Goal: Obtain resource: Download file/media

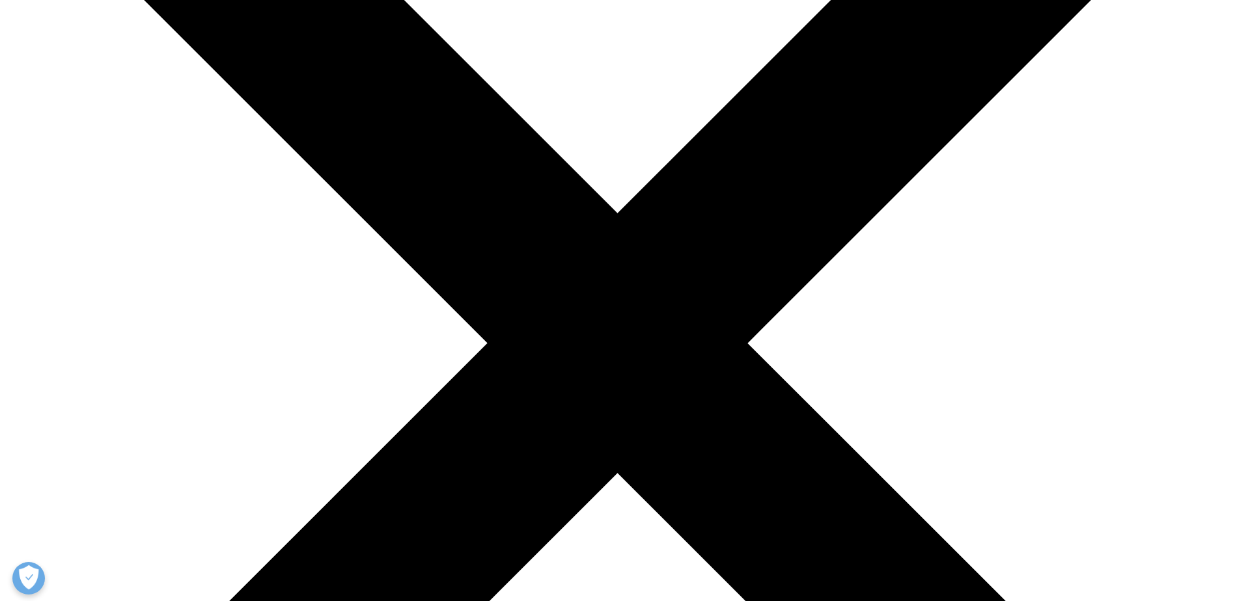
scroll to position [325, 0]
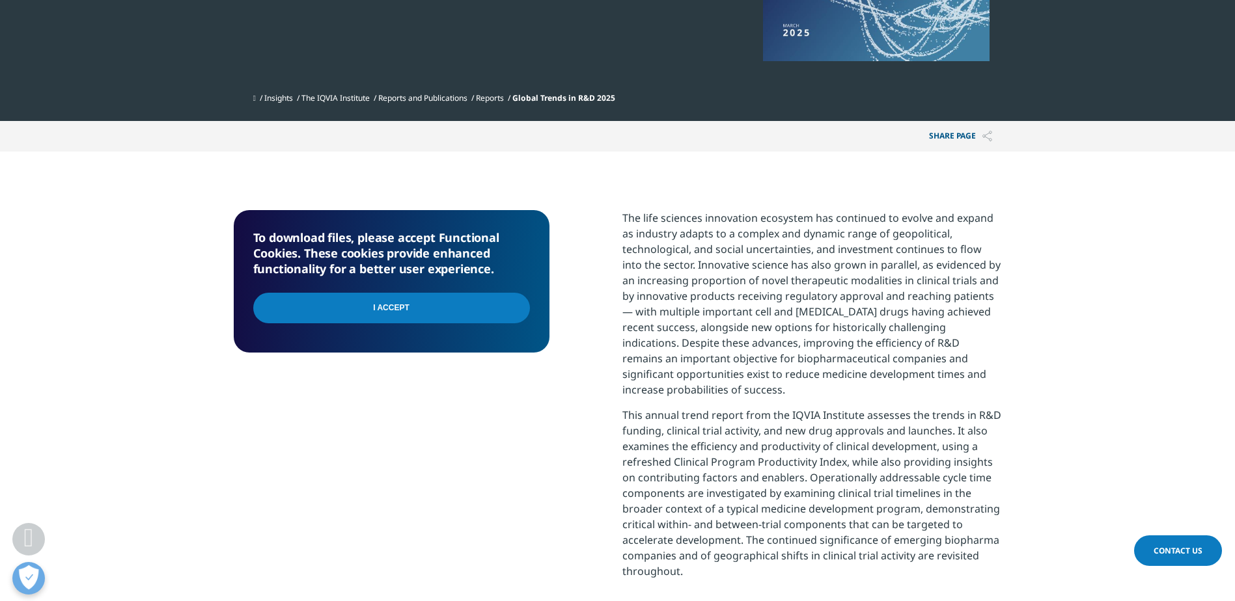
scroll to position [391, 0]
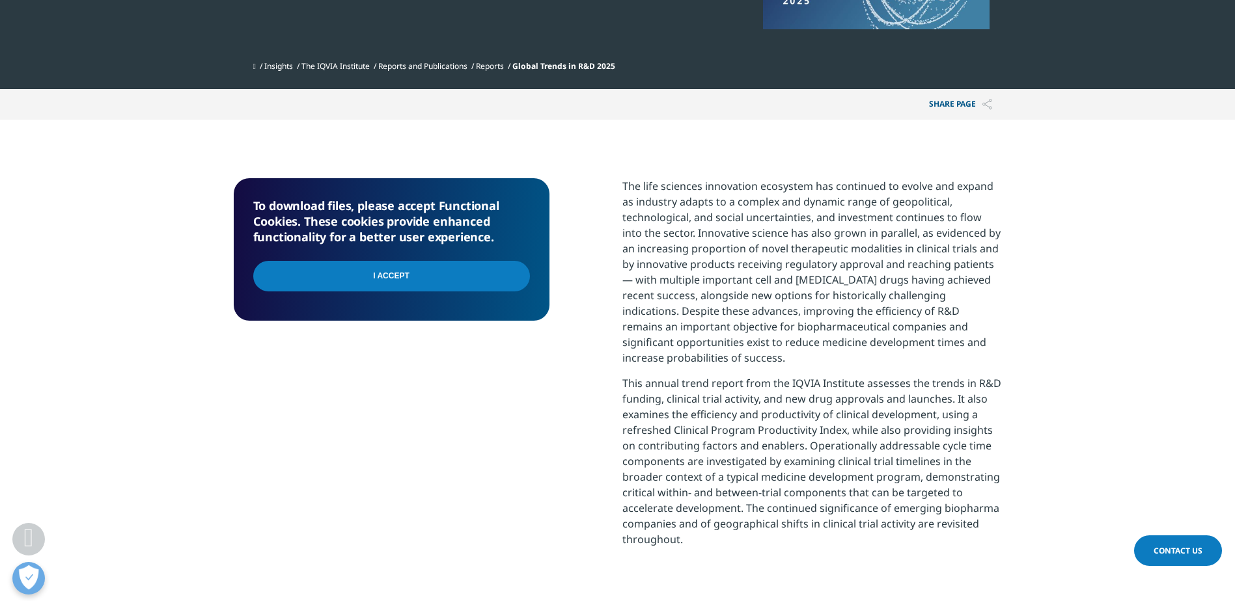
click at [411, 272] on input "I Accept" at bounding box center [391, 276] width 277 height 31
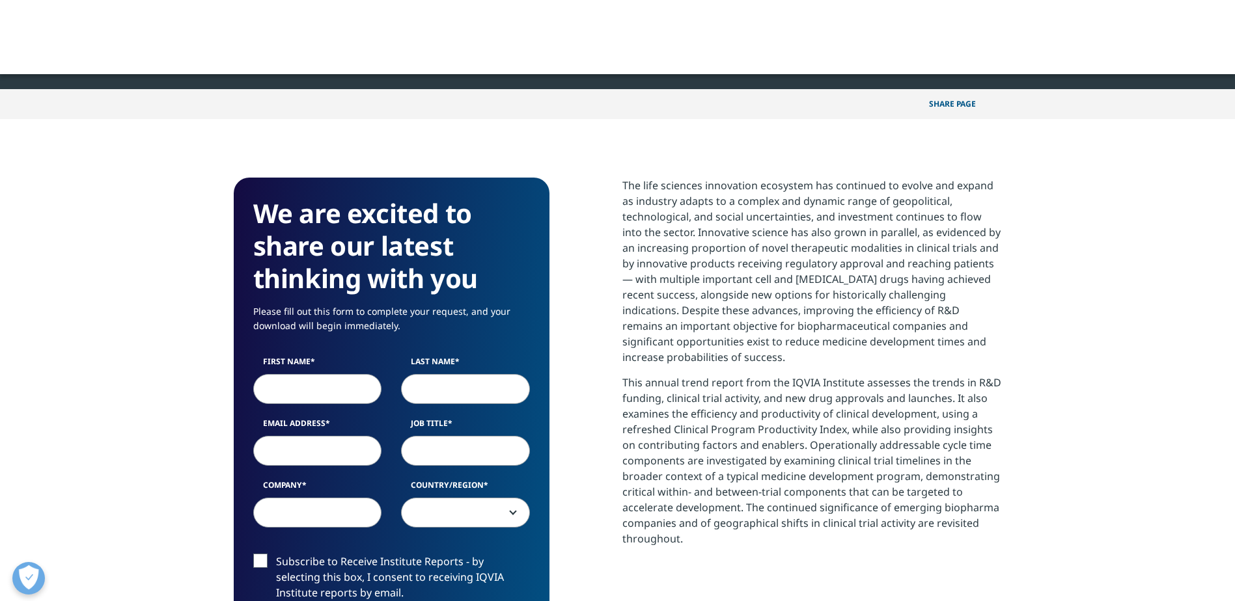
scroll to position [719, 768]
click at [307, 390] on input "First Name" at bounding box center [317, 389] width 129 height 30
type input "Veronique"
type input "Caussanel"
type input "veronique.caussanel@jubilantbiosys.com"
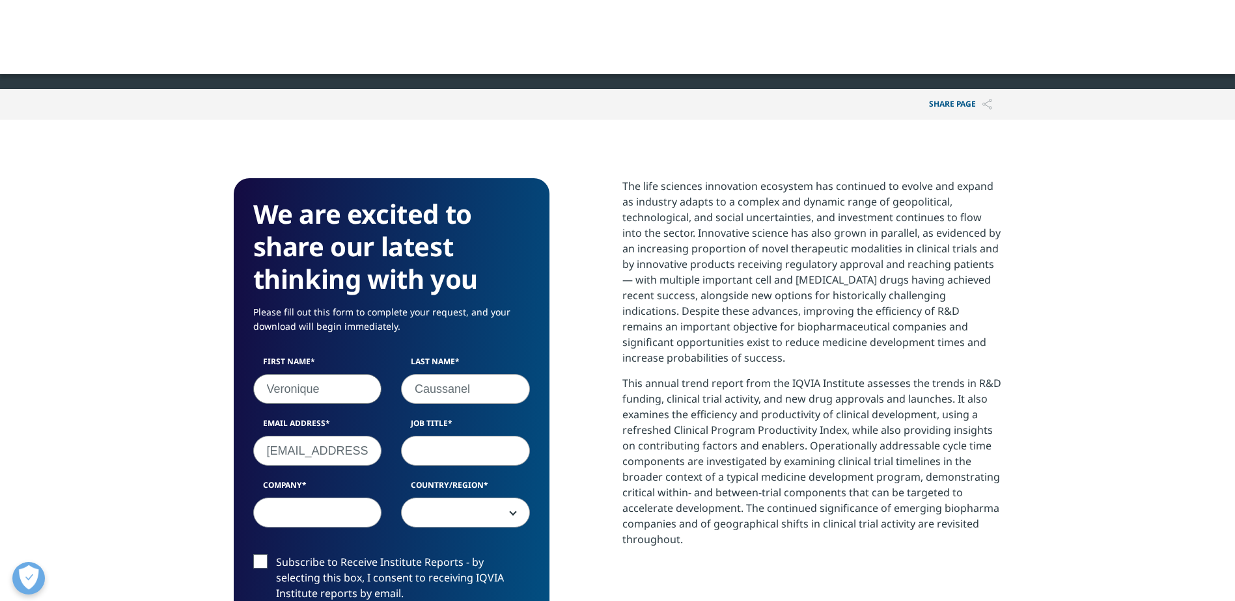
type input "Jubilant Biosys France"
select select "France"
click at [440, 452] on input "Job Title" at bounding box center [465, 451] width 129 height 30
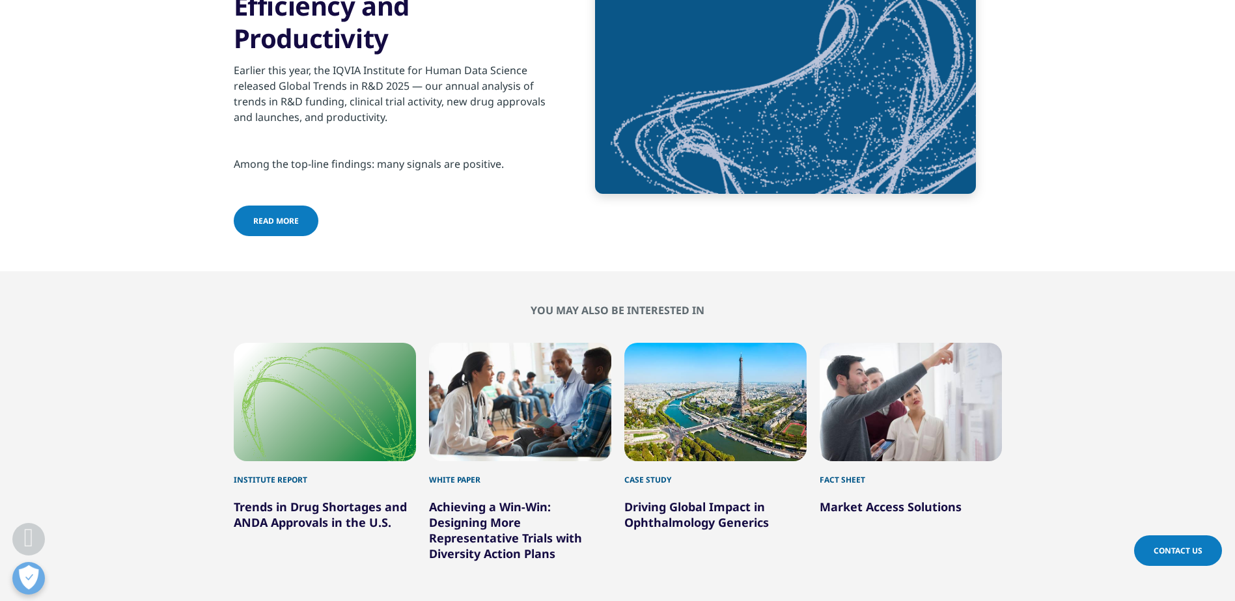
scroll to position [5272, 0]
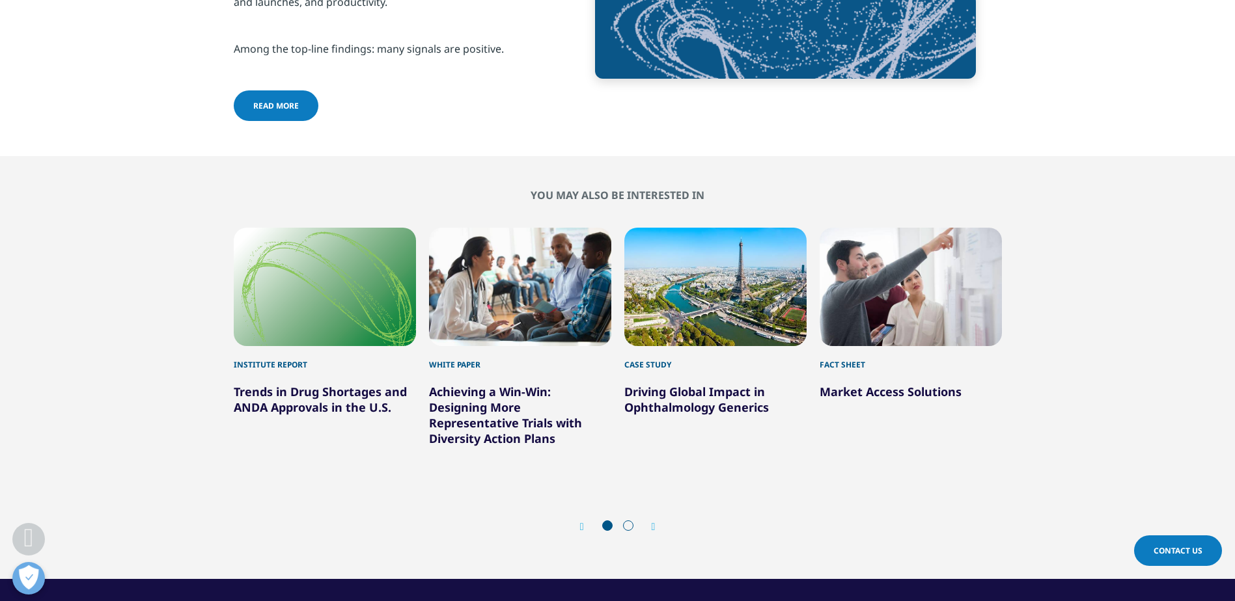
type input "Documentation manager"
click at [652, 527] on icon "Next slide" at bounding box center [654, 527] width 4 height 10
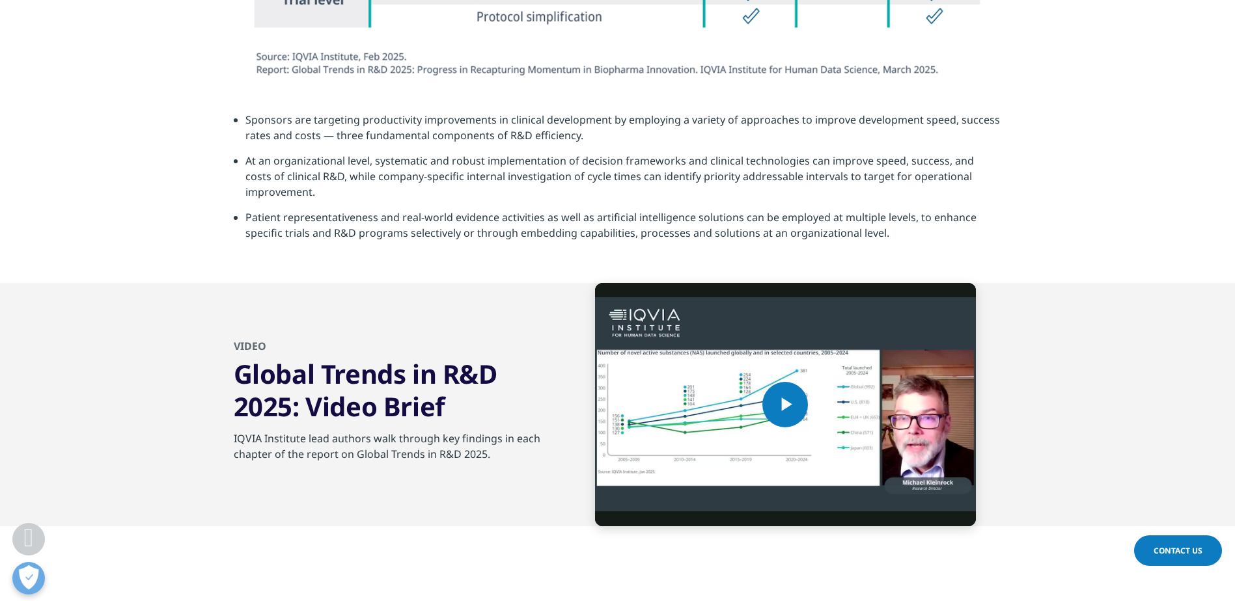
scroll to position [4621, 0]
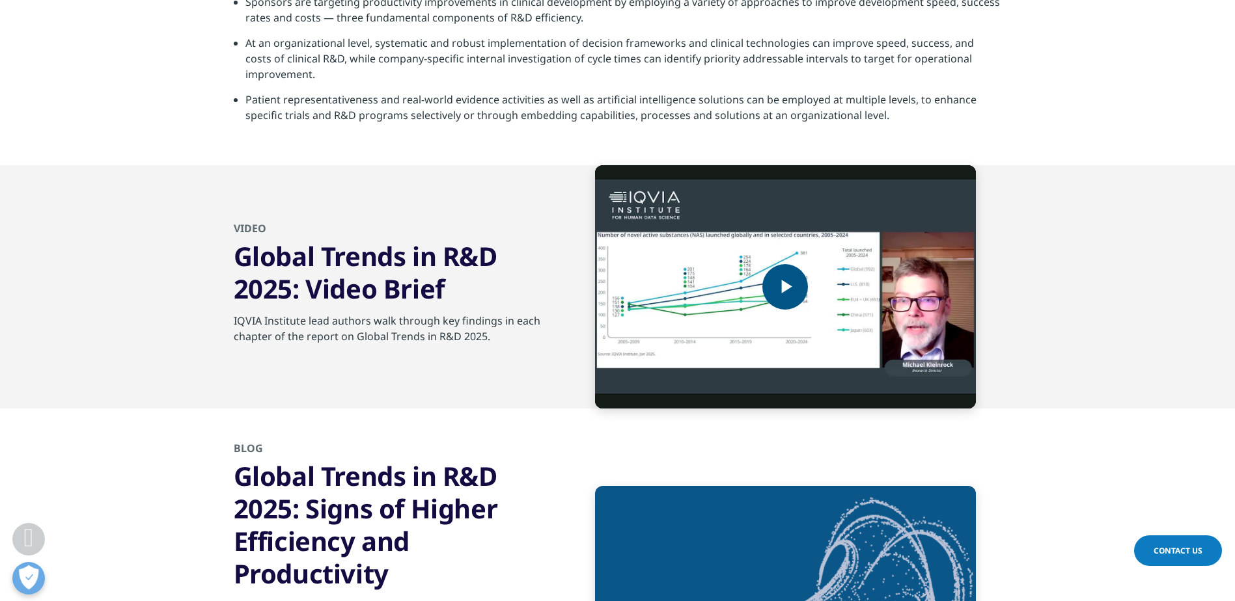
click at [785, 287] on span "Video Player" at bounding box center [785, 287] width 0 height 0
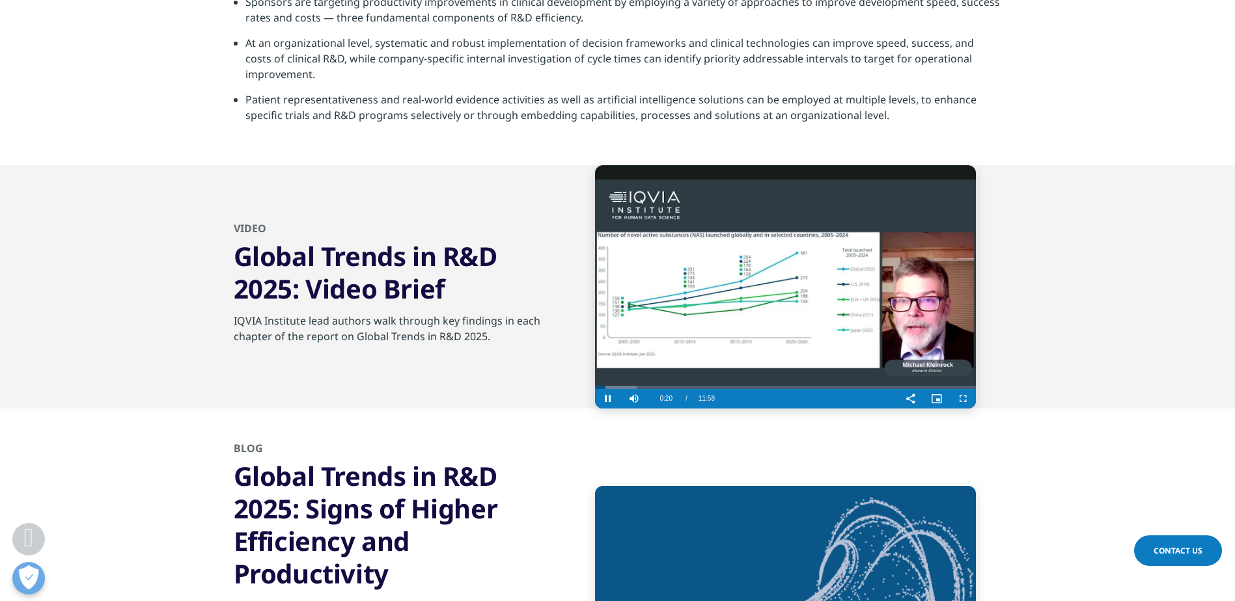
click at [764, 286] on video "Video Player" at bounding box center [785, 286] width 381 height 243
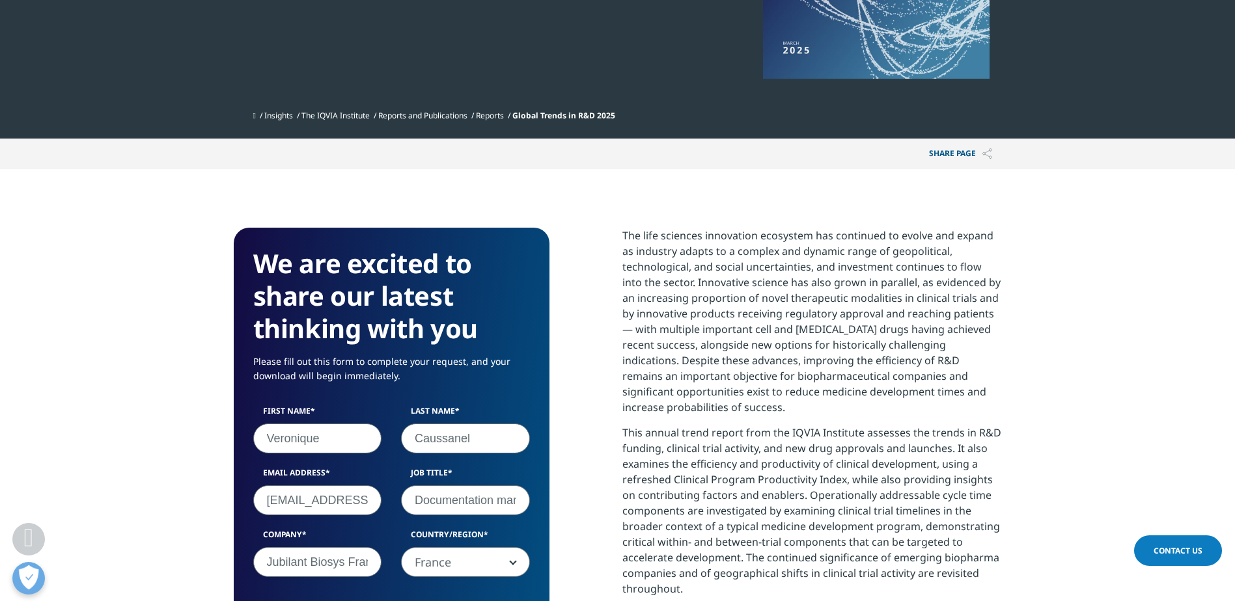
scroll to position [0, 0]
